Goal: Check status

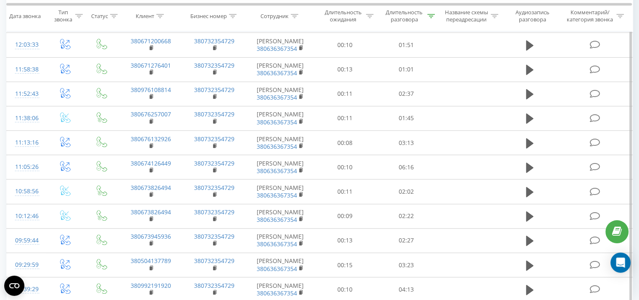
scroll to position [851, 0]
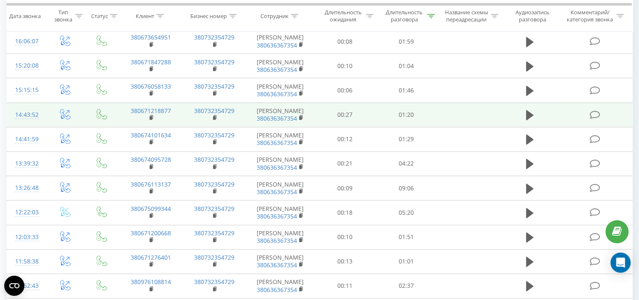
scroll to position [210, 0]
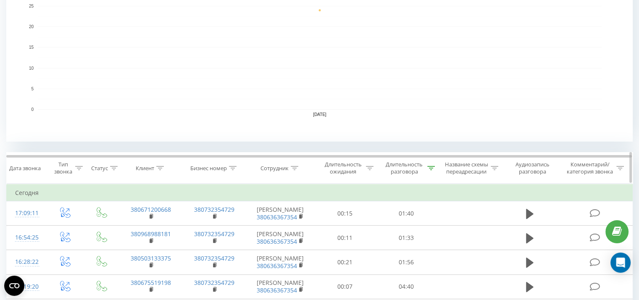
click at [433, 168] on icon at bounding box center [431, 168] width 8 height 4
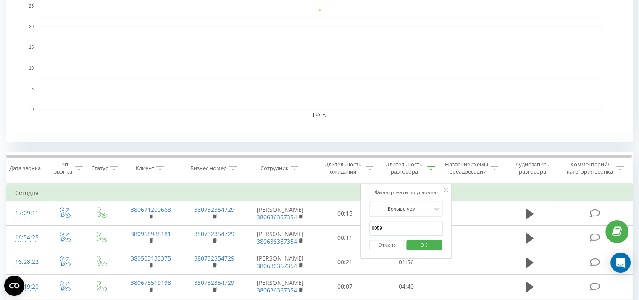
click at [387, 244] on button "Отмена" at bounding box center [387, 245] width 36 height 10
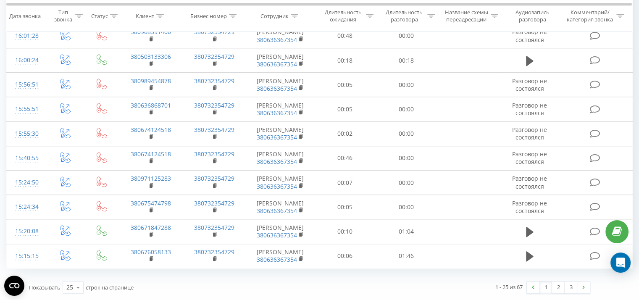
scroll to position [913, 0]
